Goal: Subscribe to service/newsletter

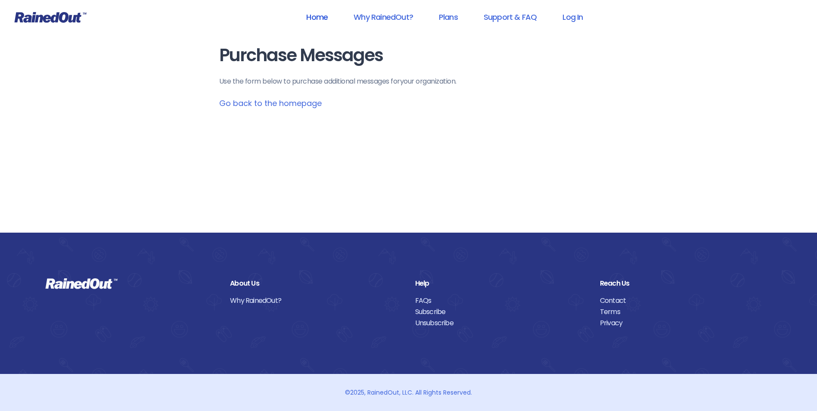
click at [316, 8] on header "Home Why RainedOut? Plans Support & FAQ Log In" at bounding box center [408, 17] width 817 height 34
click at [319, 15] on link "Home" at bounding box center [317, 16] width 44 height 19
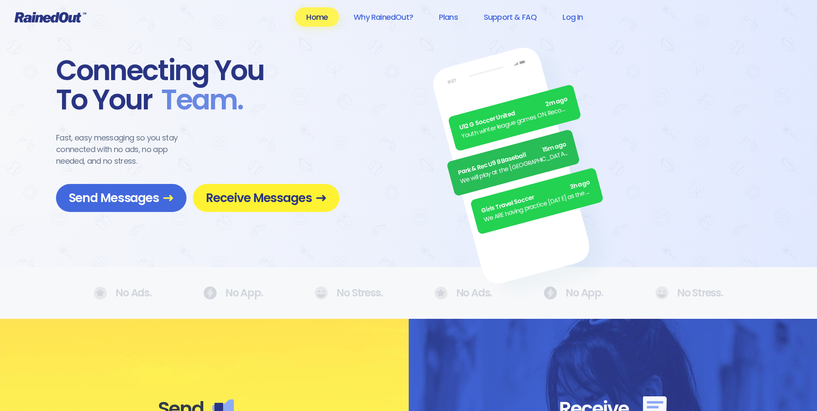
click at [286, 202] on span "Receive Messages" at bounding box center [266, 197] width 121 height 15
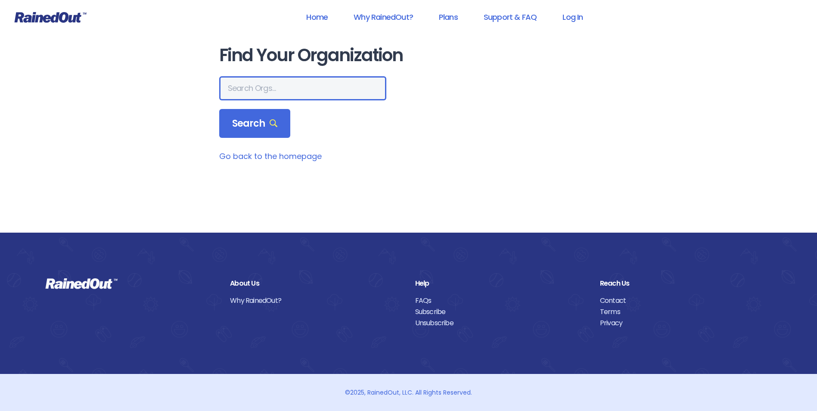
click at [257, 89] on input "text" at bounding box center [302, 88] width 167 height 24
type input "BCT"
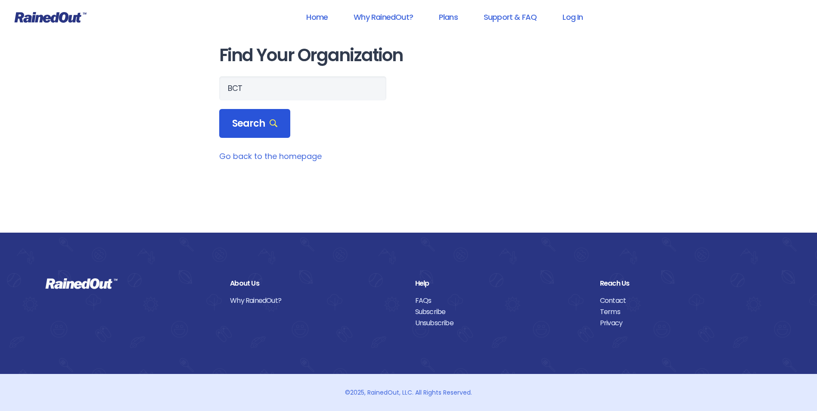
drag, startPoint x: 254, startPoint y: 117, endPoint x: 247, endPoint y: 111, distance: 8.8
click at [252, 118] on span "Search" at bounding box center [255, 124] width 46 height 12
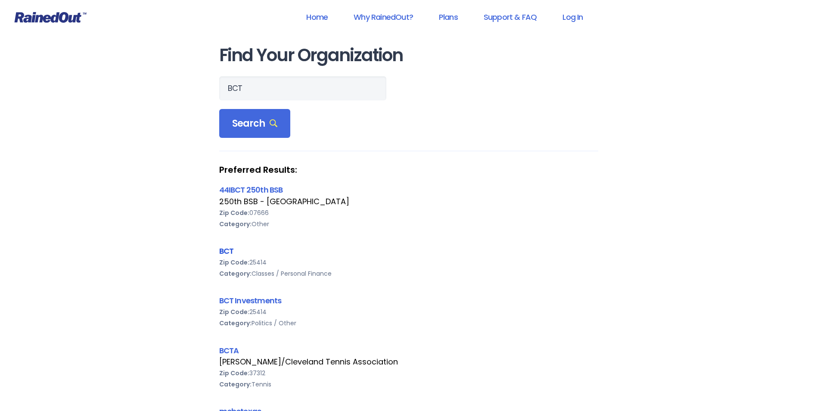
click at [224, 250] on link "BCT" at bounding box center [226, 250] width 15 height 11
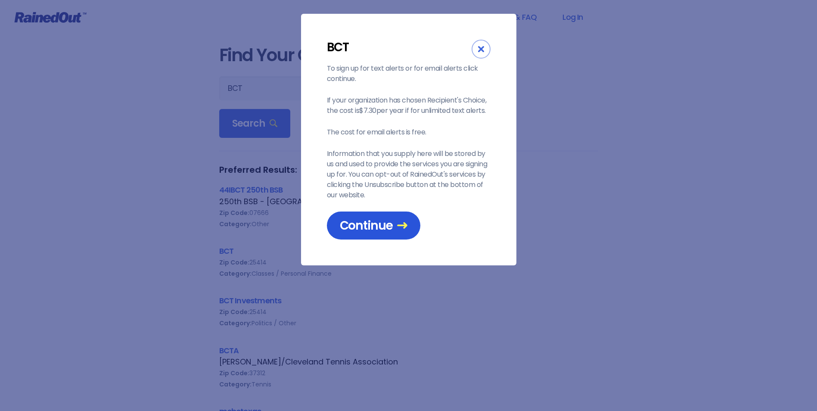
click at [374, 225] on span "Continue" at bounding box center [374, 225] width 68 height 15
